Goal: Check status: Check status

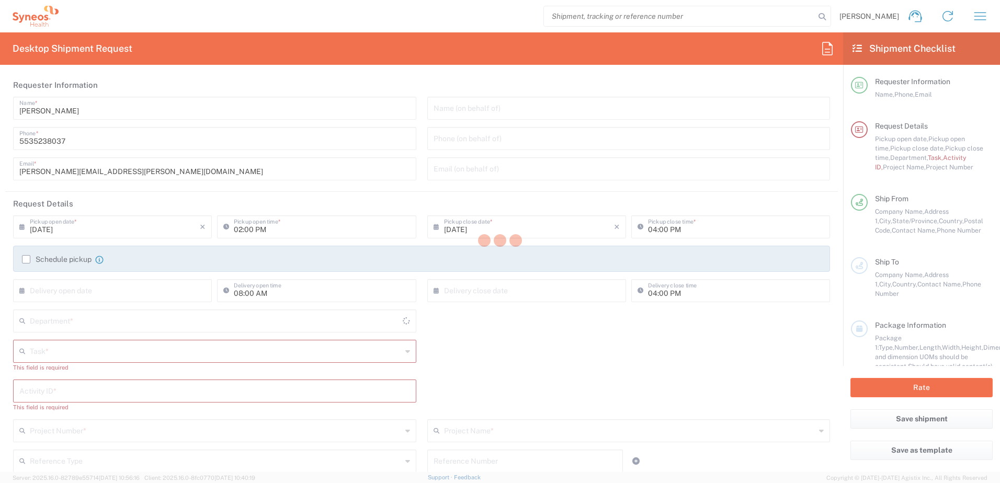
type input "4510"
type input "[GEOGRAPHIC_DATA]"
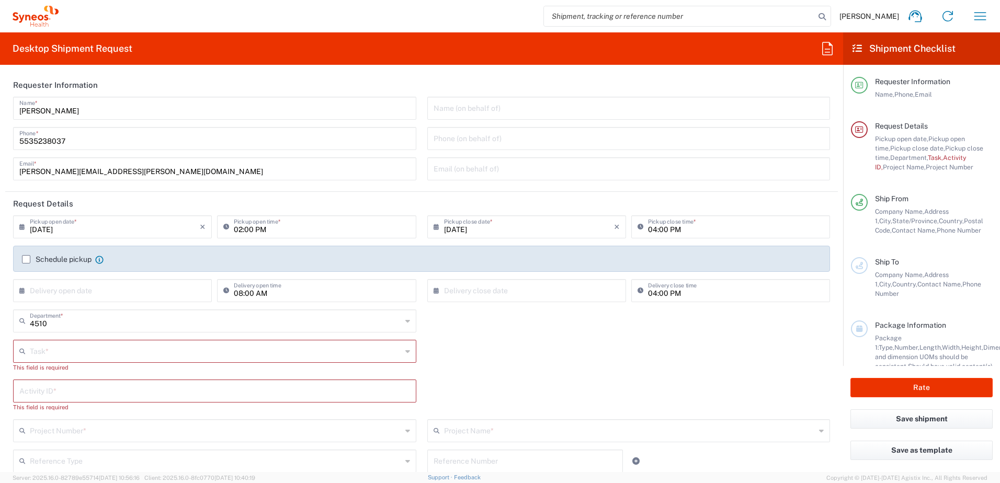
type input "INC Research Clin Svcs [GEOGRAPHIC_DATA]"
drag, startPoint x: 994, startPoint y: 20, endPoint x: 985, endPoint y: 19, distance: 9.0
click at [994, 20] on div "[PERSON_NAME] Home Shipment estimator Shipment tracking Desktop shipment reques…" at bounding box center [527, 16] width 937 height 25
click at [985, 19] on icon "button" at bounding box center [979, 16] width 17 height 17
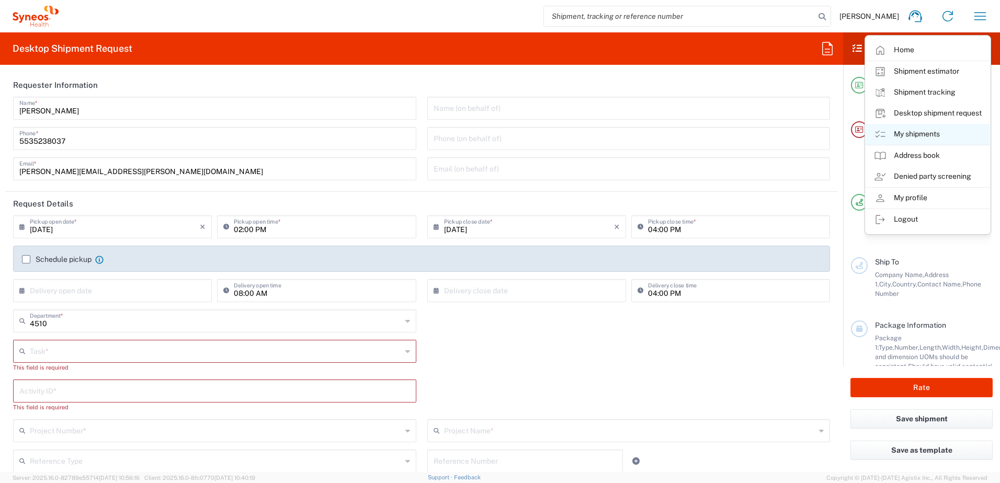
click at [946, 140] on link "My shipments" at bounding box center [927, 134] width 124 height 21
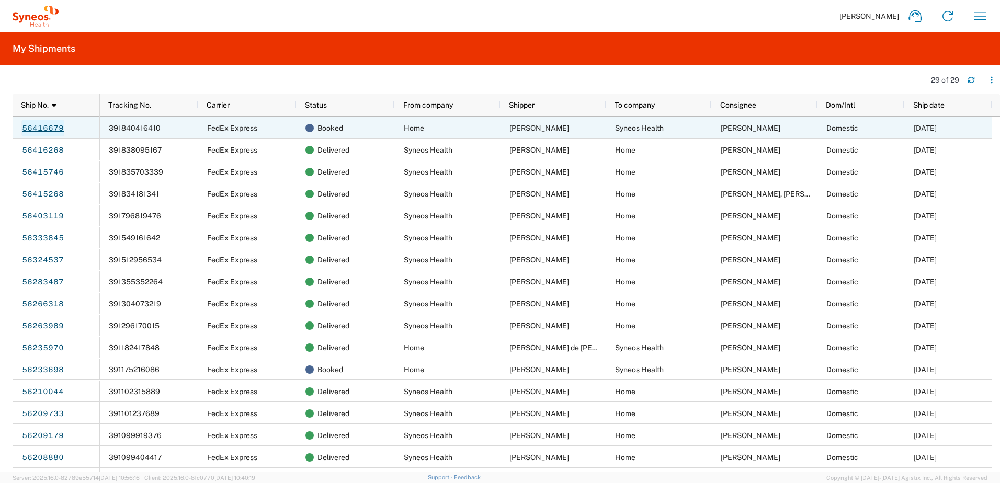
click at [36, 128] on link "56416679" at bounding box center [42, 128] width 43 height 17
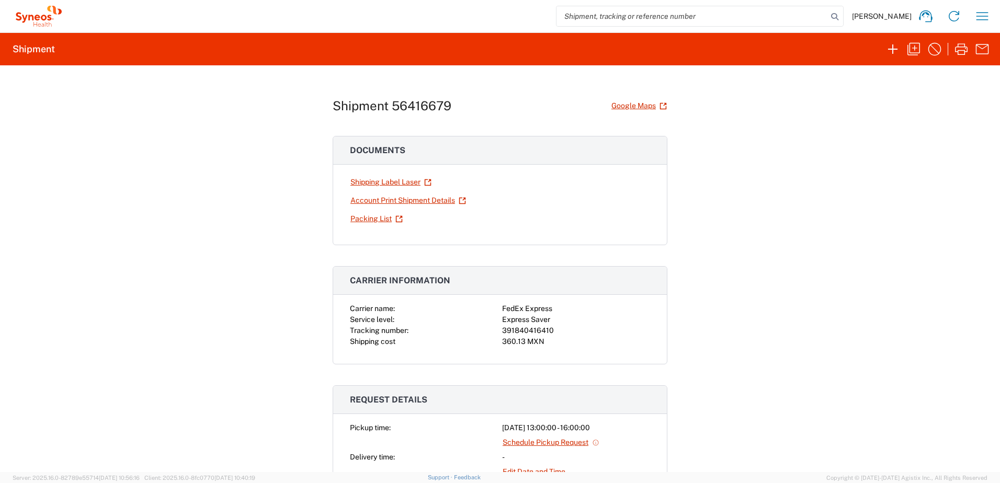
click at [535, 332] on div "391840416410" at bounding box center [576, 330] width 148 height 11
copy div "391840416410"
drag, startPoint x: 453, startPoint y: 96, endPoint x: 293, endPoint y: 94, distance: 160.0
click at [293, 94] on div "Shipment 56416679 Google Maps Documents Shipping Label Laser Account Print Ship…" at bounding box center [500, 268] width 1000 height 407
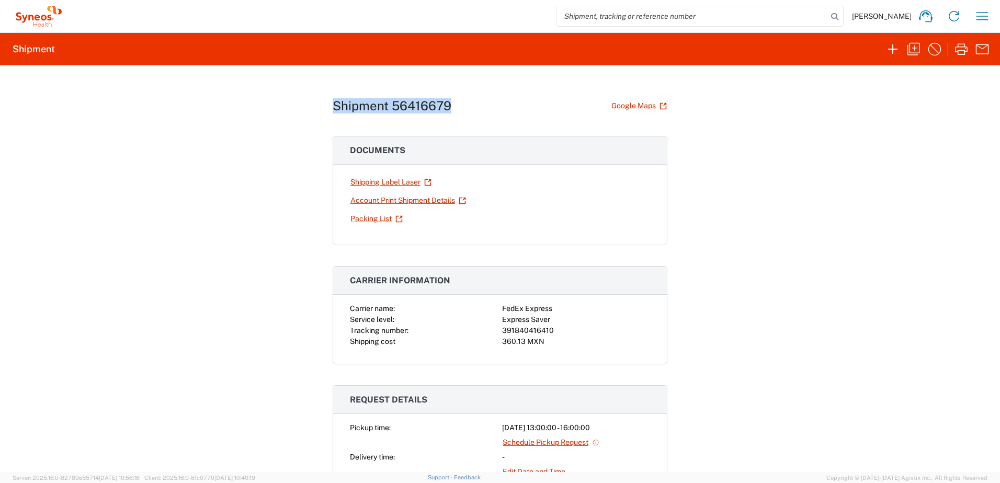
copy h1 "Shipment 56416679"
click at [982, 18] on icon "button" at bounding box center [981, 16] width 17 height 17
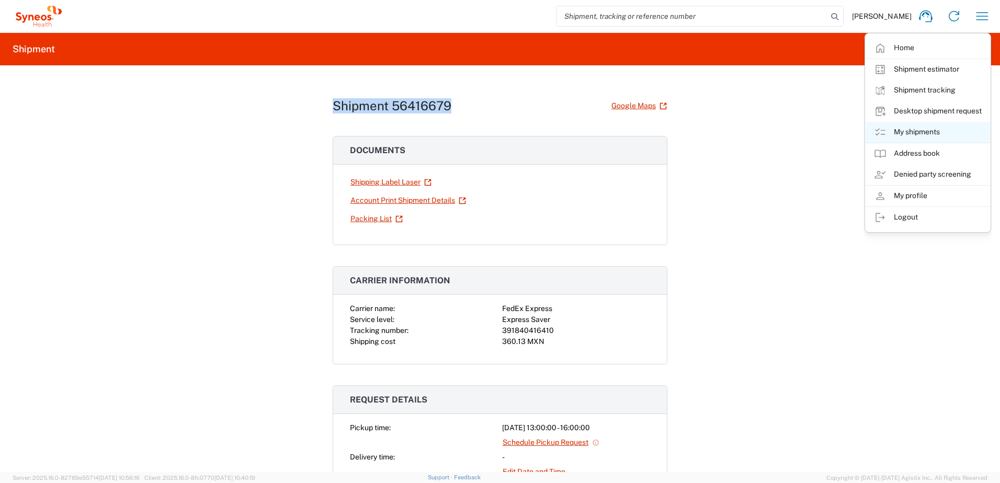
click at [921, 125] on link "My shipments" at bounding box center [927, 132] width 124 height 21
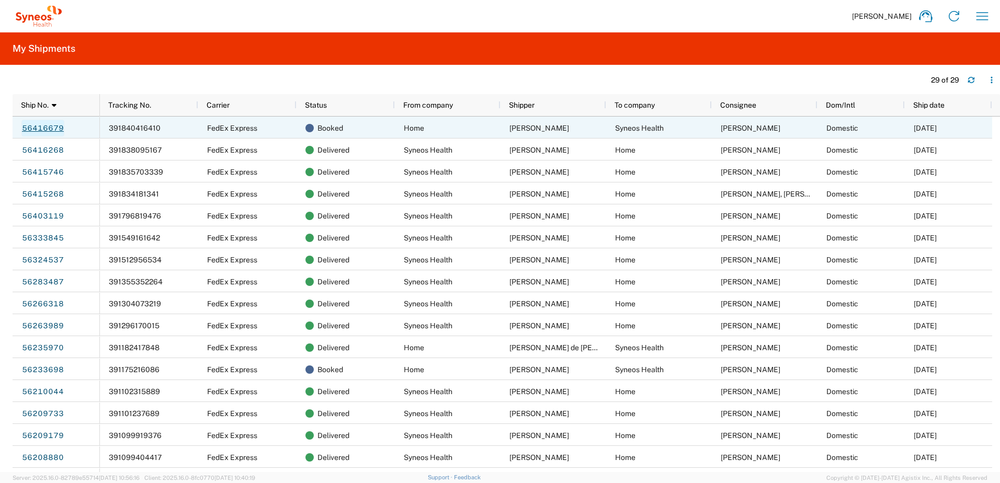
click at [33, 125] on link "56416679" at bounding box center [42, 128] width 43 height 17
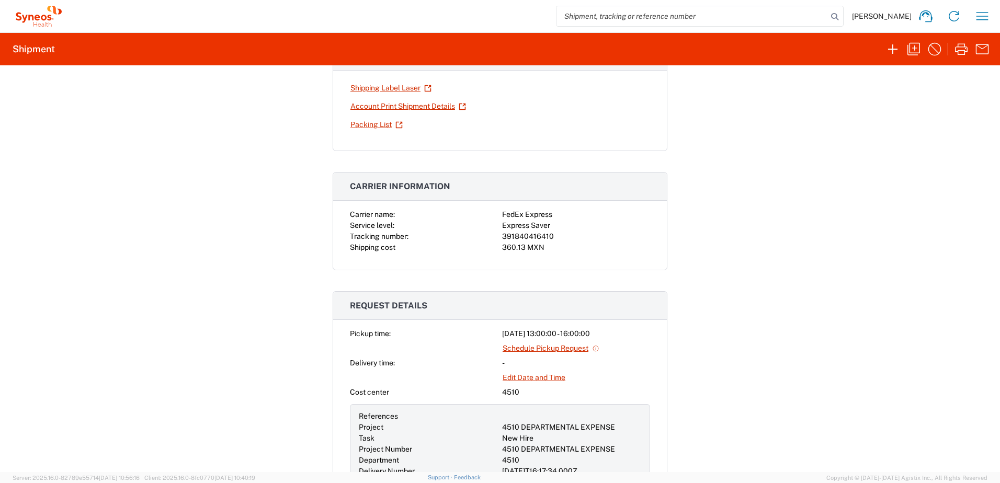
scroll to position [105, 0]
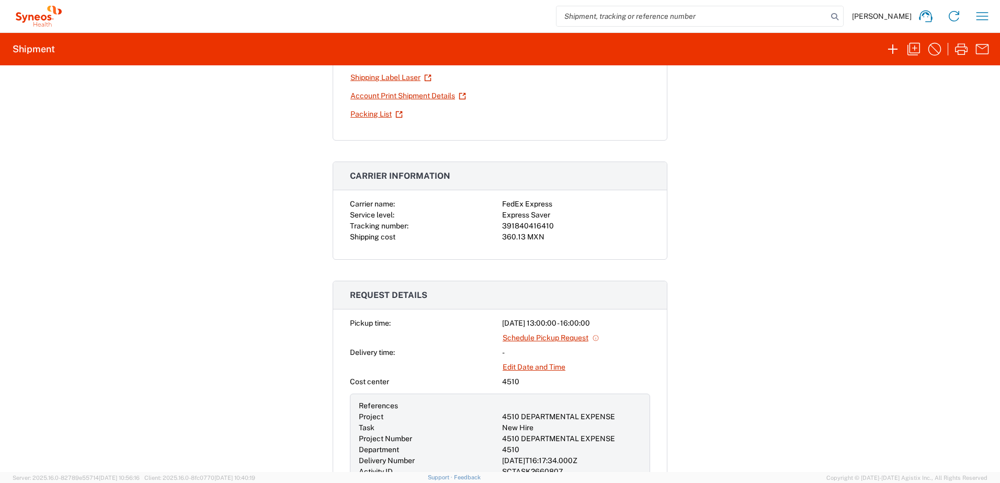
drag, startPoint x: 604, startPoint y: 325, endPoint x: 468, endPoint y: 316, distance: 136.2
click at [468, 316] on agx-request-result-section "Request details Pickup time: [DATE] 13:00:00 - 16:00:00 Schedule Pickup Request…" at bounding box center [499, 392] width 335 height 223
click at [450, 320] on div "Pickup time:" at bounding box center [424, 323] width 148 height 11
click at [529, 367] on link "Edit Date and Time" at bounding box center [534, 367] width 64 height 18
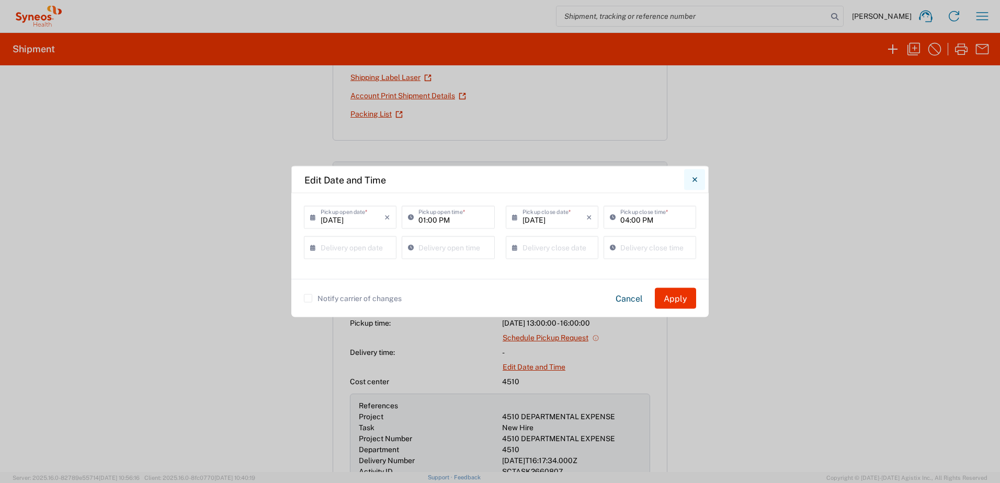
click at [698, 178] on button "Close" at bounding box center [694, 179] width 21 height 21
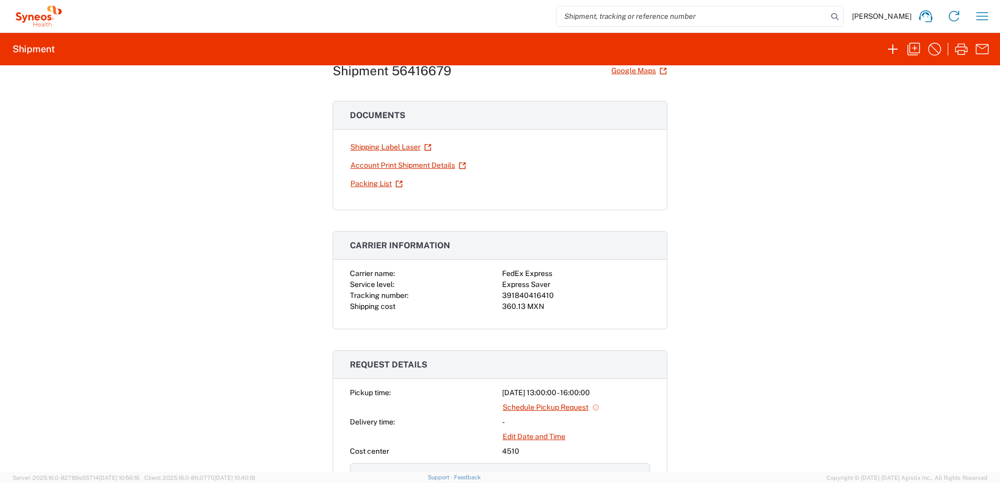
scroll to position [0, 0]
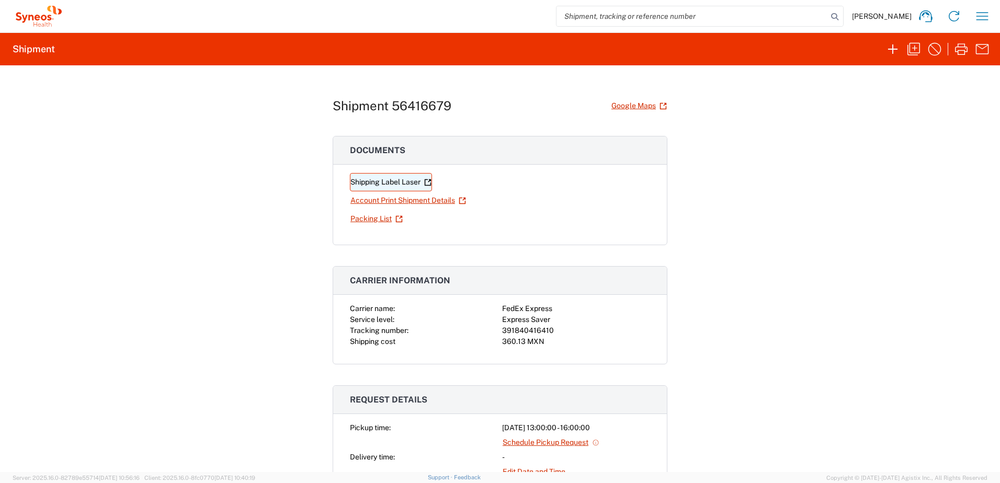
click at [385, 183] on link "Shipping Label Laser" at bounding box center [391, 182] width 82 height 18
click at [985, 19] on icon "button" at bounding box center [982, 16] width 12 height 8
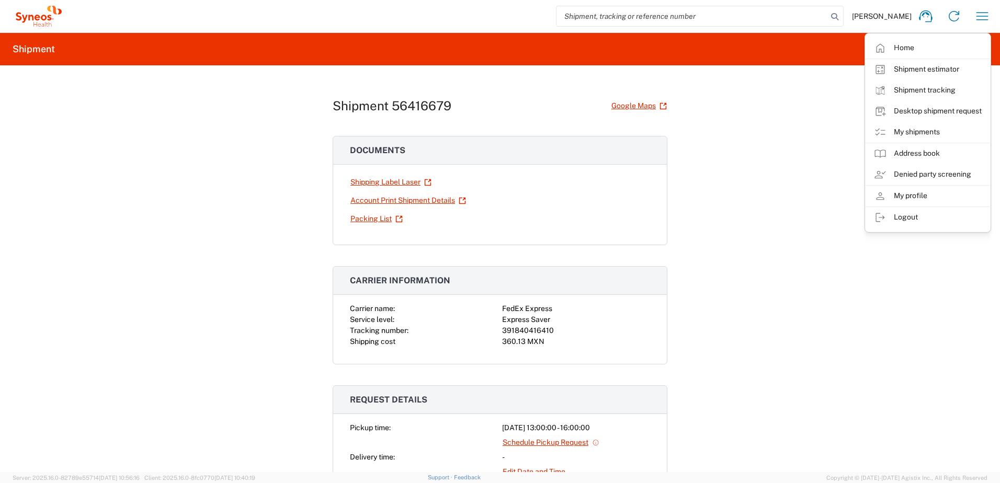
click at [796, 124] on div "Shipment 56416679 Google Maps Documents Shipping Label Laser Account Print Ship…" at bounding box center [500, 268] width 1000 height 407
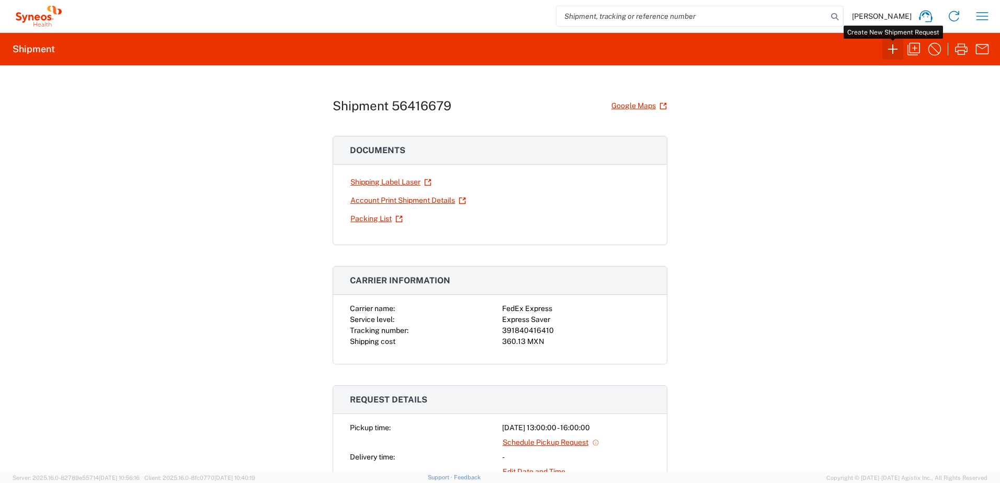
click at [888, 43] on icon "button" at bounding box center [892, 49] width 17 height 17
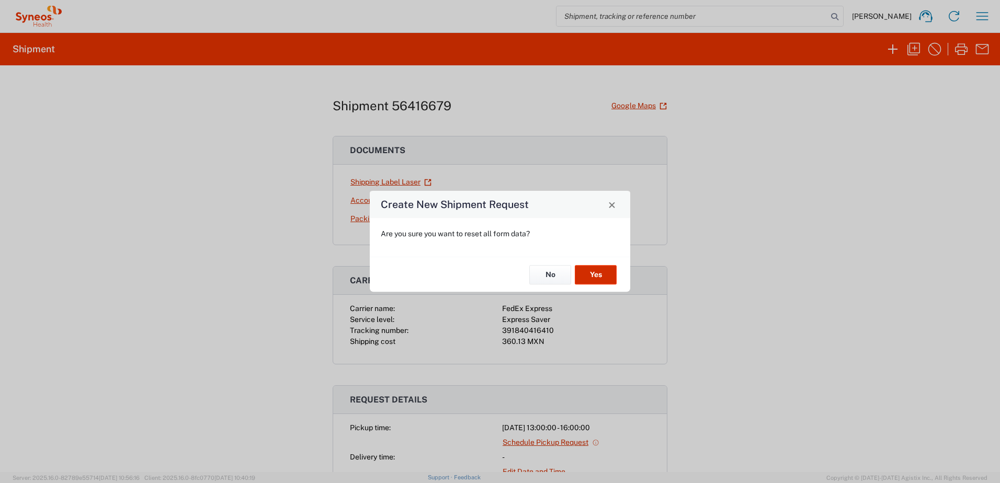
click at [585, 276] on button "Yes" at bounding box center [596, 274] width 42 height 19
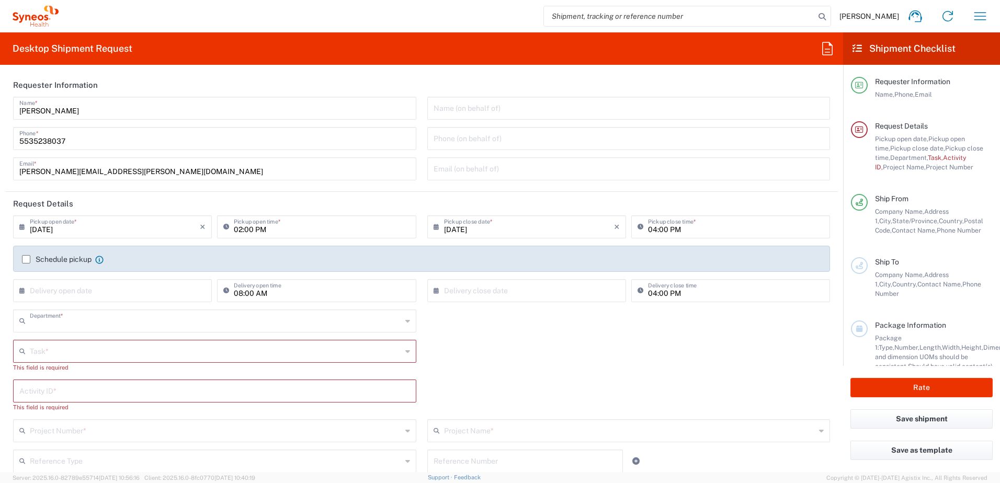
type input "4510"
type input "[GEOGRAPHIC_DATA]"
